Goal: Information Seeking & Learning: Learn about a topic

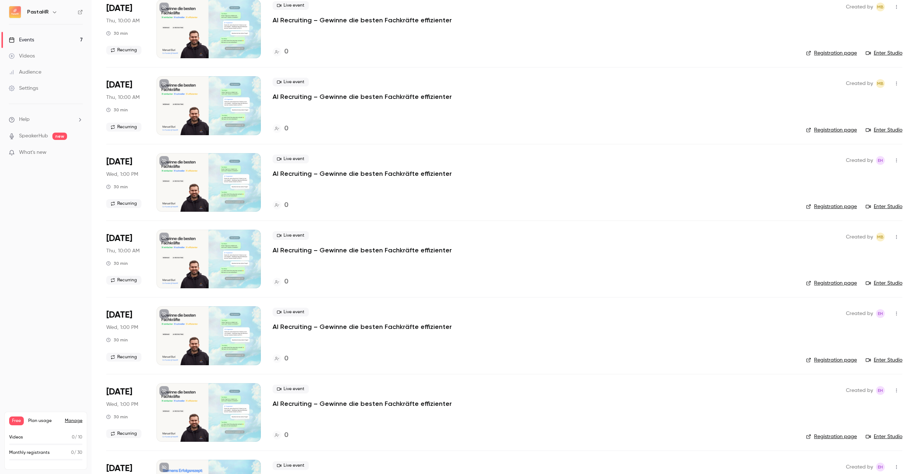
scroll to position [121, 0]
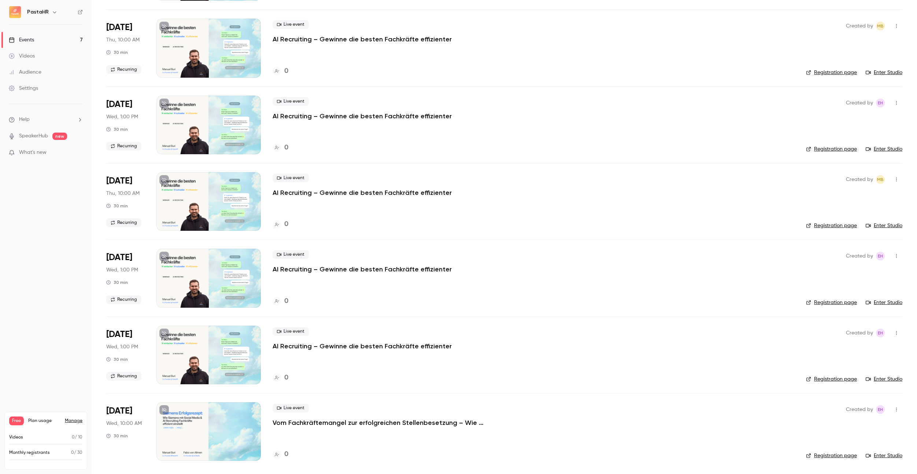
click at [354, 421] on p "Vom Fachkräftemangel zur erfolgreichen Stellenbesetzung – Wie Siemens mit Socia…" at bounding box center [383, 422] width 220 height 9
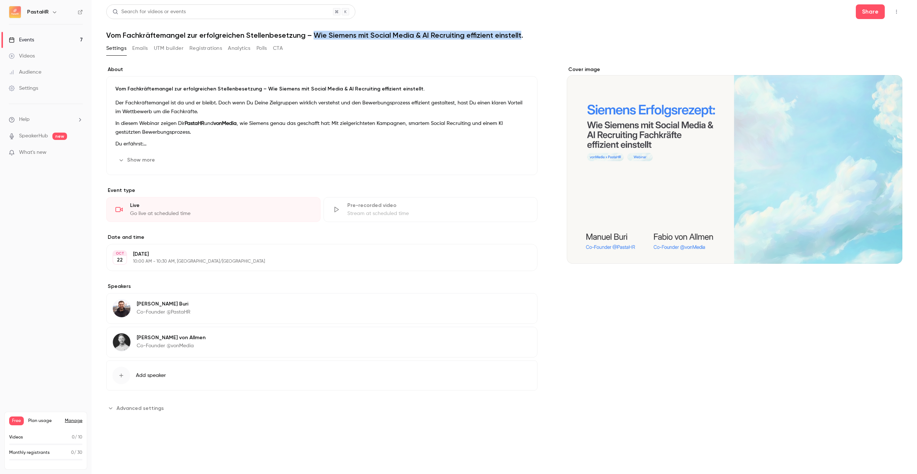
drag, startPoint x: 314, startPoint y: 35, endPoint x: 521, endPoint y: 37, distance: 207.0
click at [521, 37] on h1 "Vom Fachkräftemangel zur erfolgreichen Stellenbesetzung – Wie Siemens mit Socia…" at bounding box center [504, 35] width 796 height 9
copy h1 "Wie Siemens mit Social Media & AI Recruiting effizient einstellt"
